Goal: Task Accomplishment & Management: Manage account settings

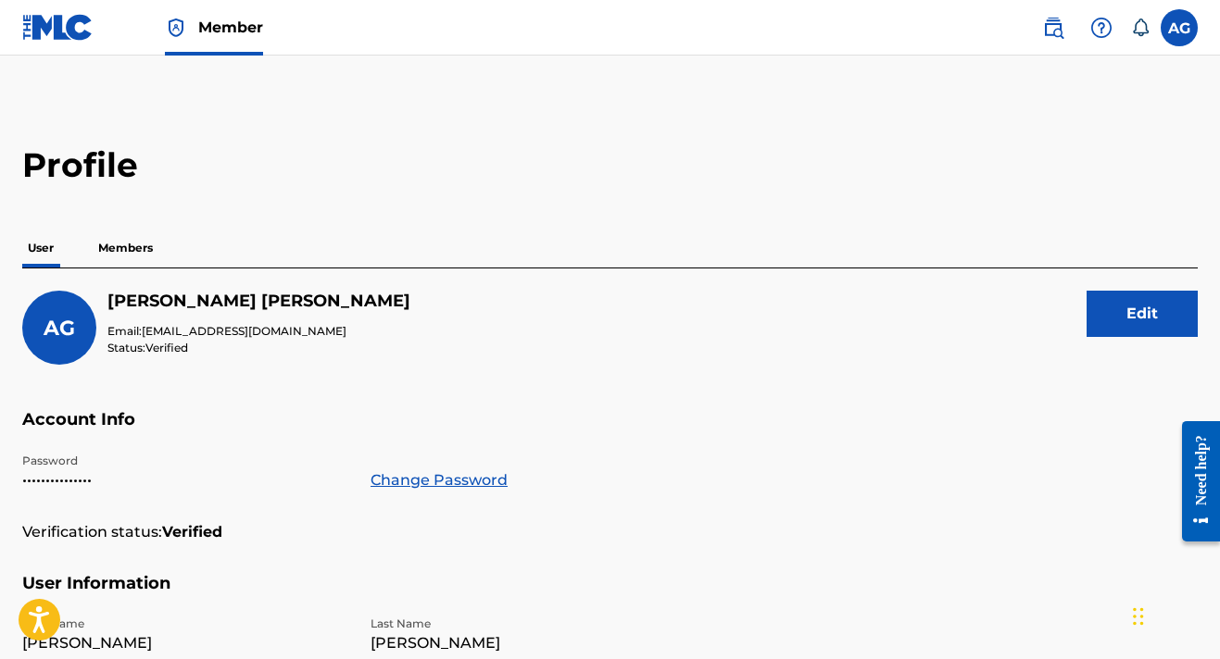
click at [1170, 21] on label at bounding box center [1179, 27] width 37 height 37
click at [1179, 28] on input "AG [PERSON_NAME] [EMAIL_ADDRESS][DOMAIN_NAME] Notification Preferences Profile …" at bounding box center [1179, 28] width 0 height 0
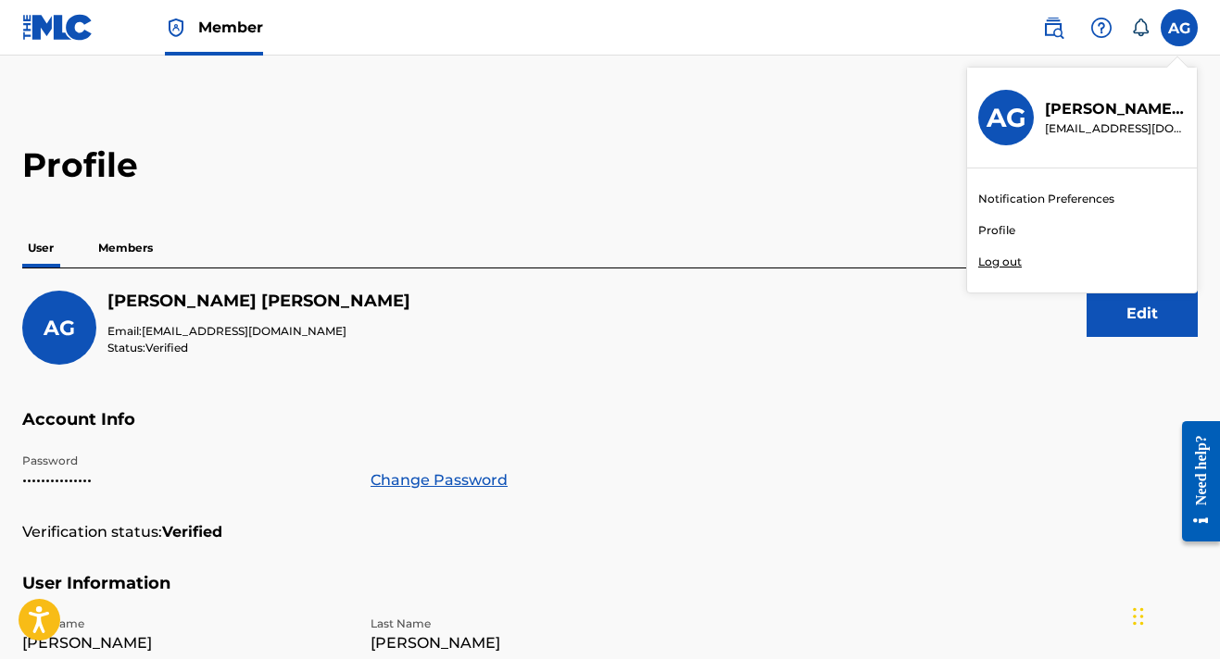
click at [1015, 255] on p "Log out" at bounding box center [1000, 262] width 44 height 17
click at [1179, 28] on input "AG [PERSON_NAME] [EMAIL_ADDRESS][DOMAIN_NAME] Notification Preferences Profile …" at bounding box center [1179, 28] width 0 height 0
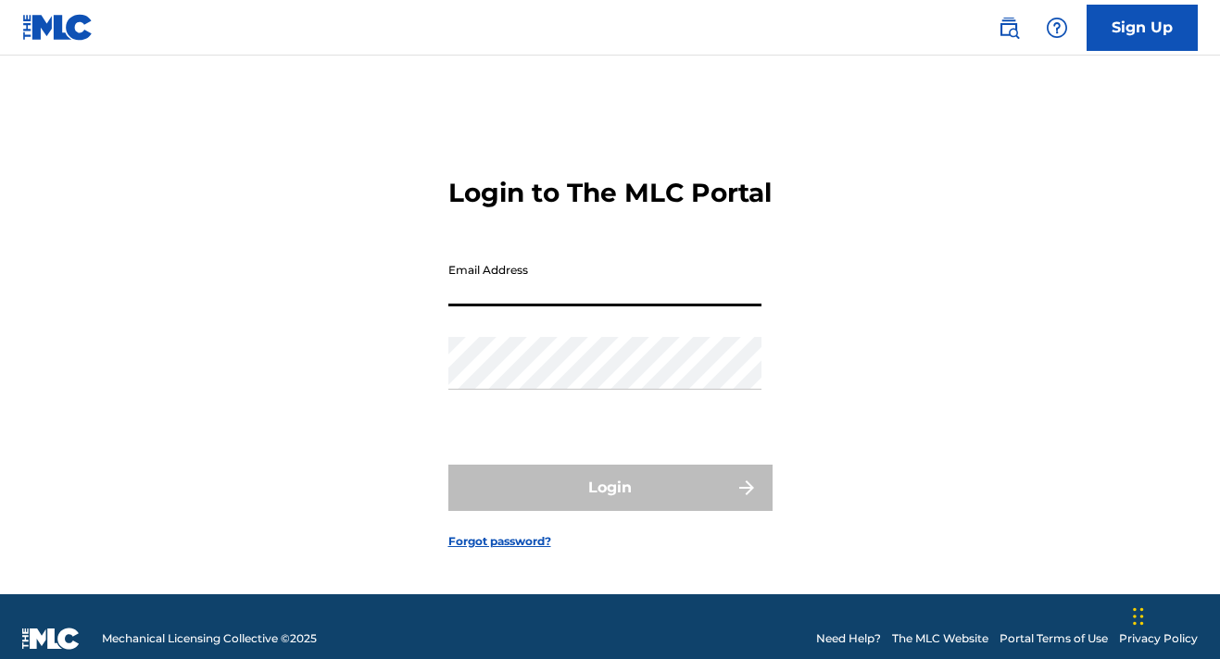
type input "[EMAIL_ADDRESS][DOMAIN_NAME]"
click at [609, 505] on button "Login" at bounding box center [610, 488] width 324 height 46
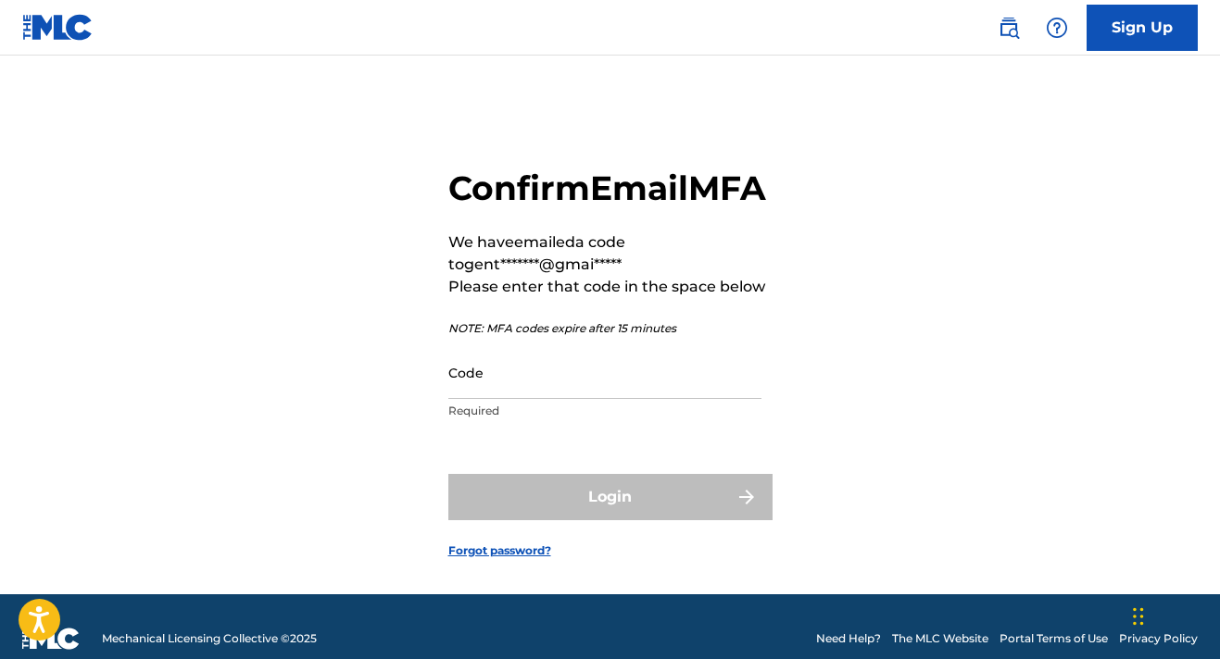
click at [646, 399] on input "Code" at bounding box center [604, 372] width 313 height 53
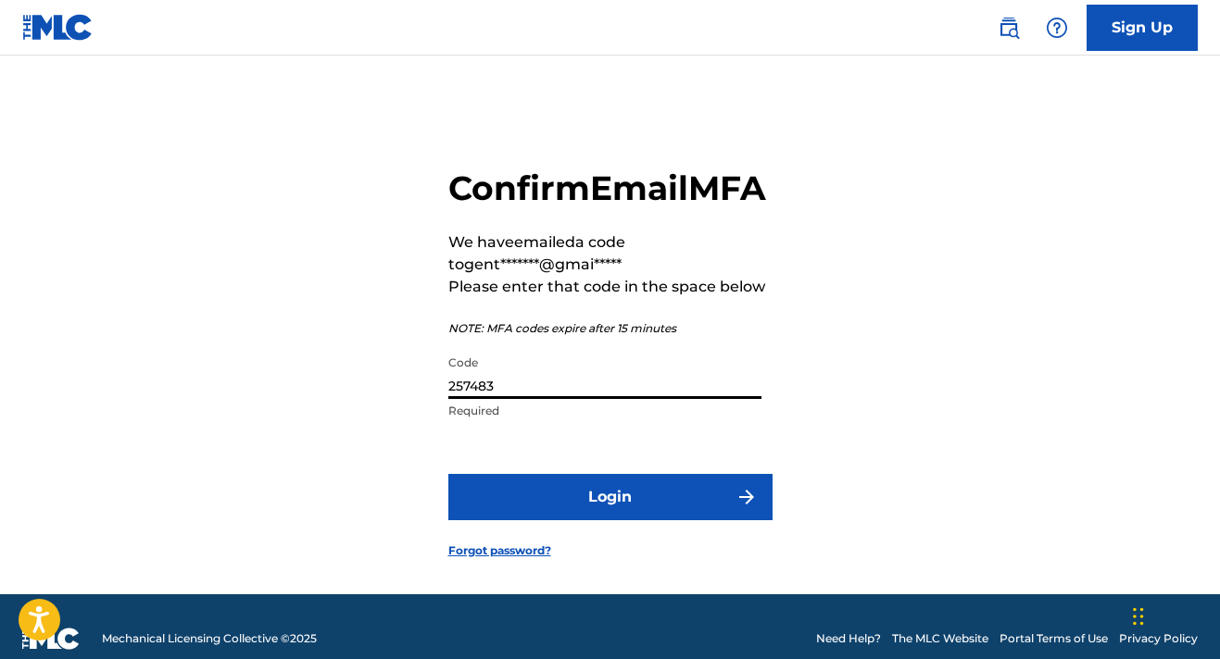
type input "257483"
click at [605, 521] on button "Login" at bounding box center [610, 497] width 324 height 46
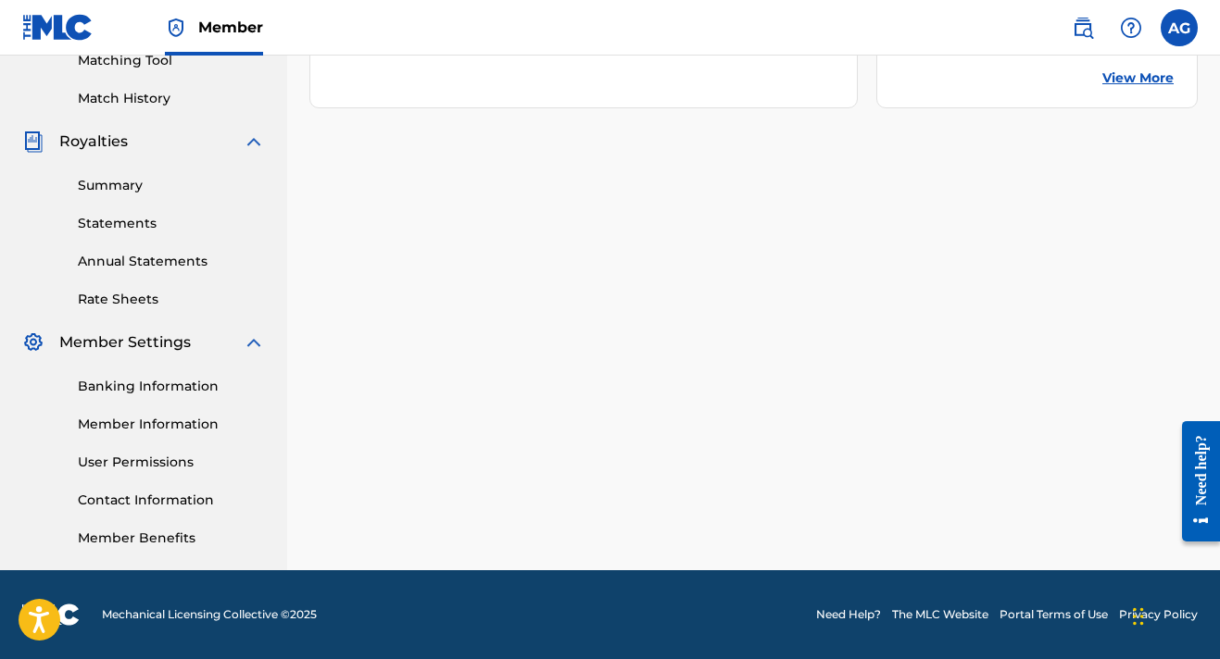
scroll to position [489, 0]
click at [150, 386] on link "Banking Information" at bounding box center [171, 386] width 187 height 19
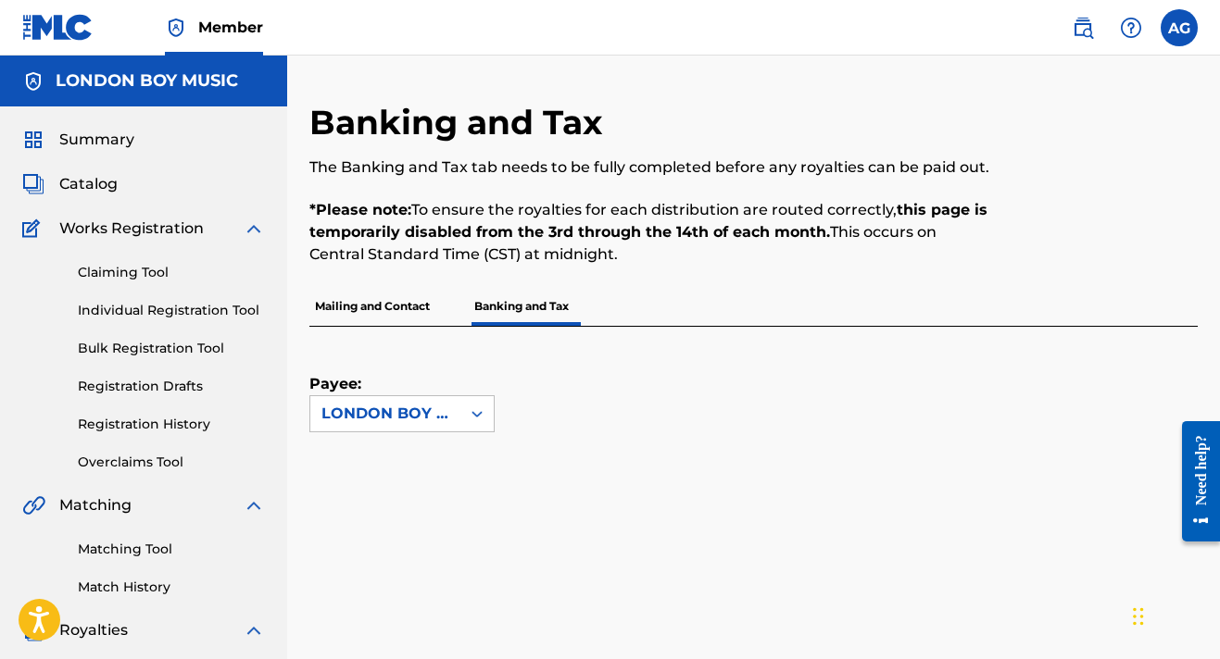
click at [929, 20] on nav "Member AG AG Anthony Gentry gentanthony@gmail.com Notification Preferences Prof…" at bounding box center [610, 28] width 1220 height 56
click at [714, 81] on div "Banking and Tax The Banking and Tax tab needs to be fully completed before any …" at bounding box center [753, 558] width 933 height 1004
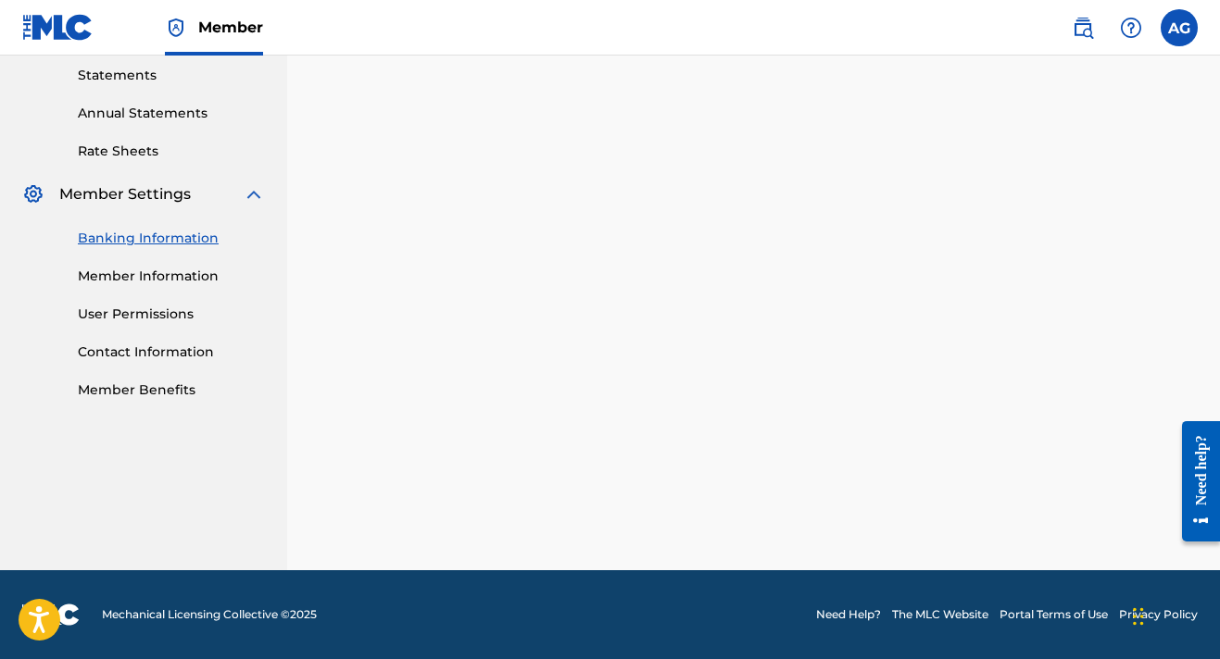
scroll to position [489, 0]
